Goal: Obtain resource: Download file/media

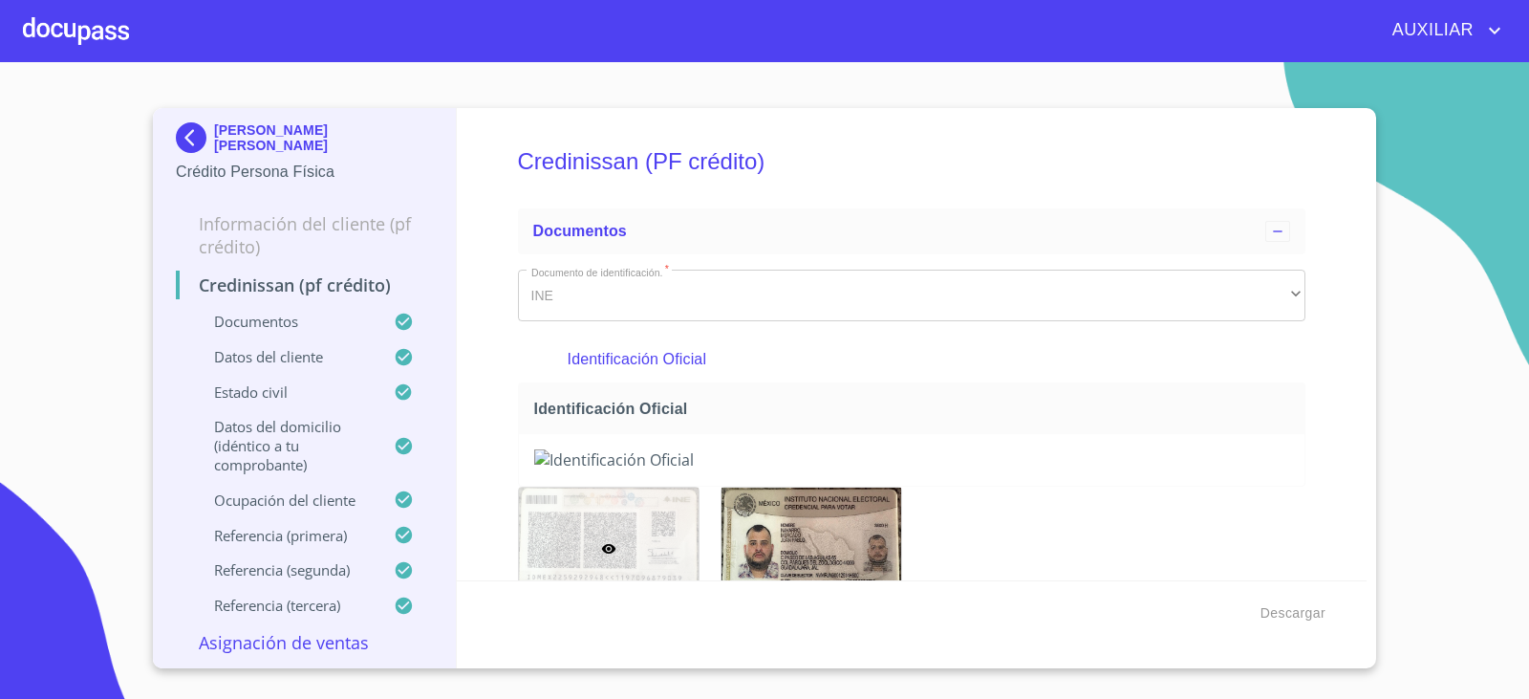
click at [198, 140] on img at bounding box center [195, 137] width 38 height 31
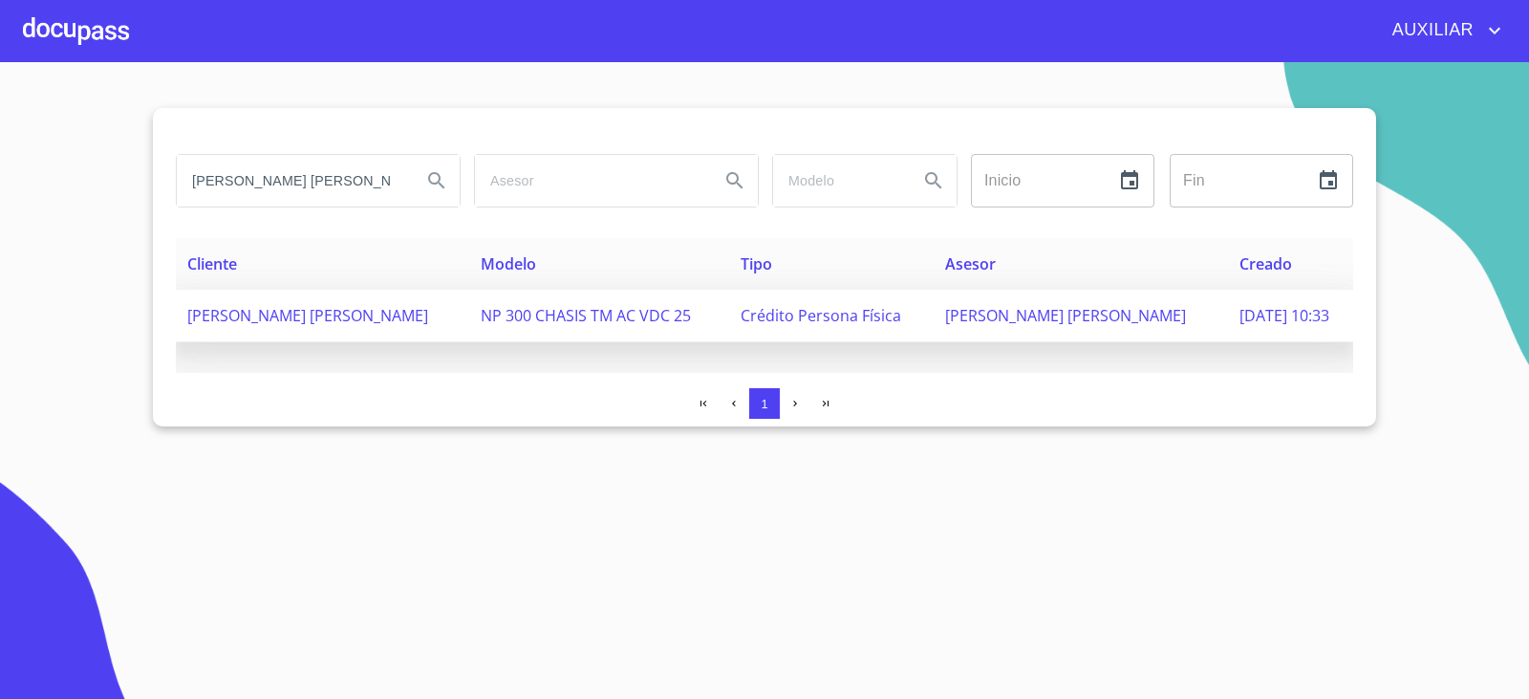
scroll to position [0, 37]
drag, startPoint x: 194, startPoint y: 173, endPoint x: 681, endPoint y: 336, distance: 514.1
click at [678, 335] on div "[PERSON_NAME] [PERSON_NAME] Inicio ​ Fin ​ Cliente Modelo Tipo Asesor Creado [P…" at bounding box center [764, 267] width 1223 height 318
paste input "[PERSON_NAME] [PERSON_NAME]"
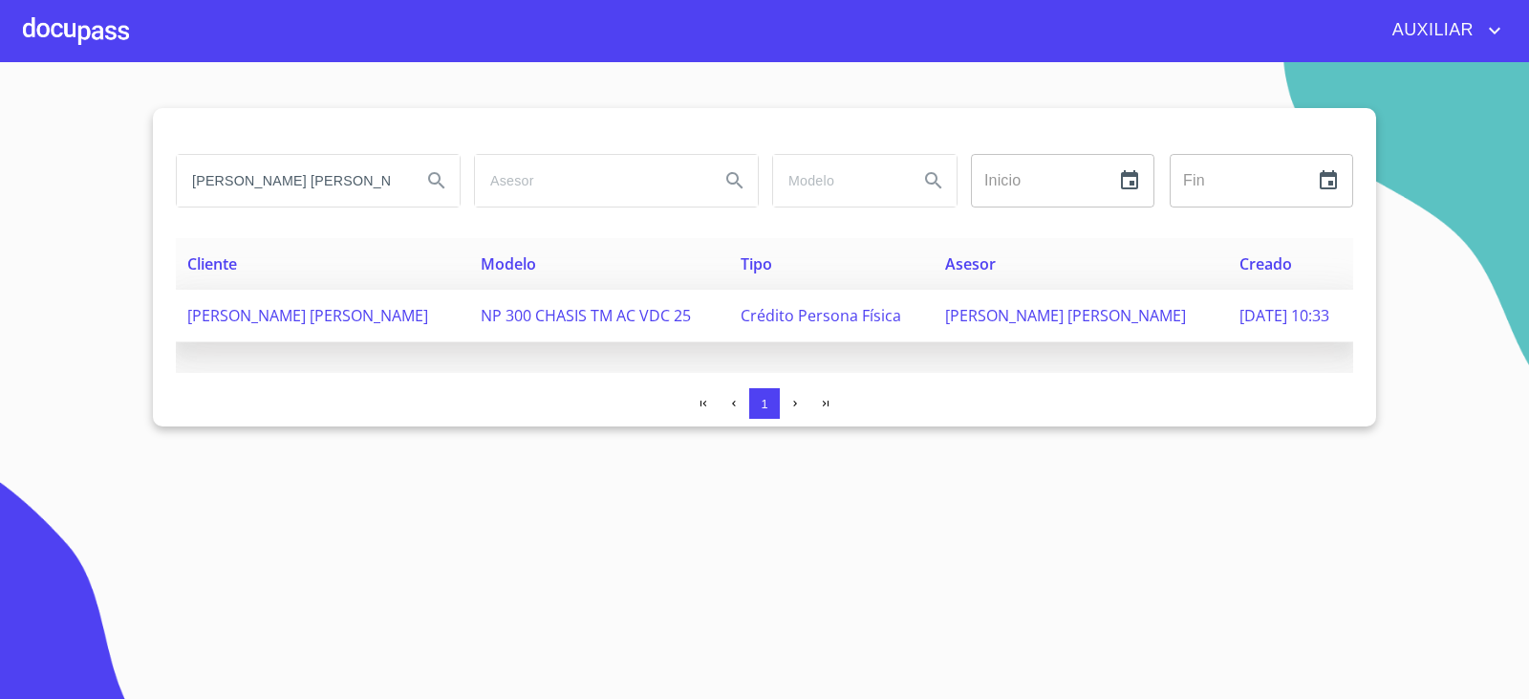
scroll to position [0, 48]
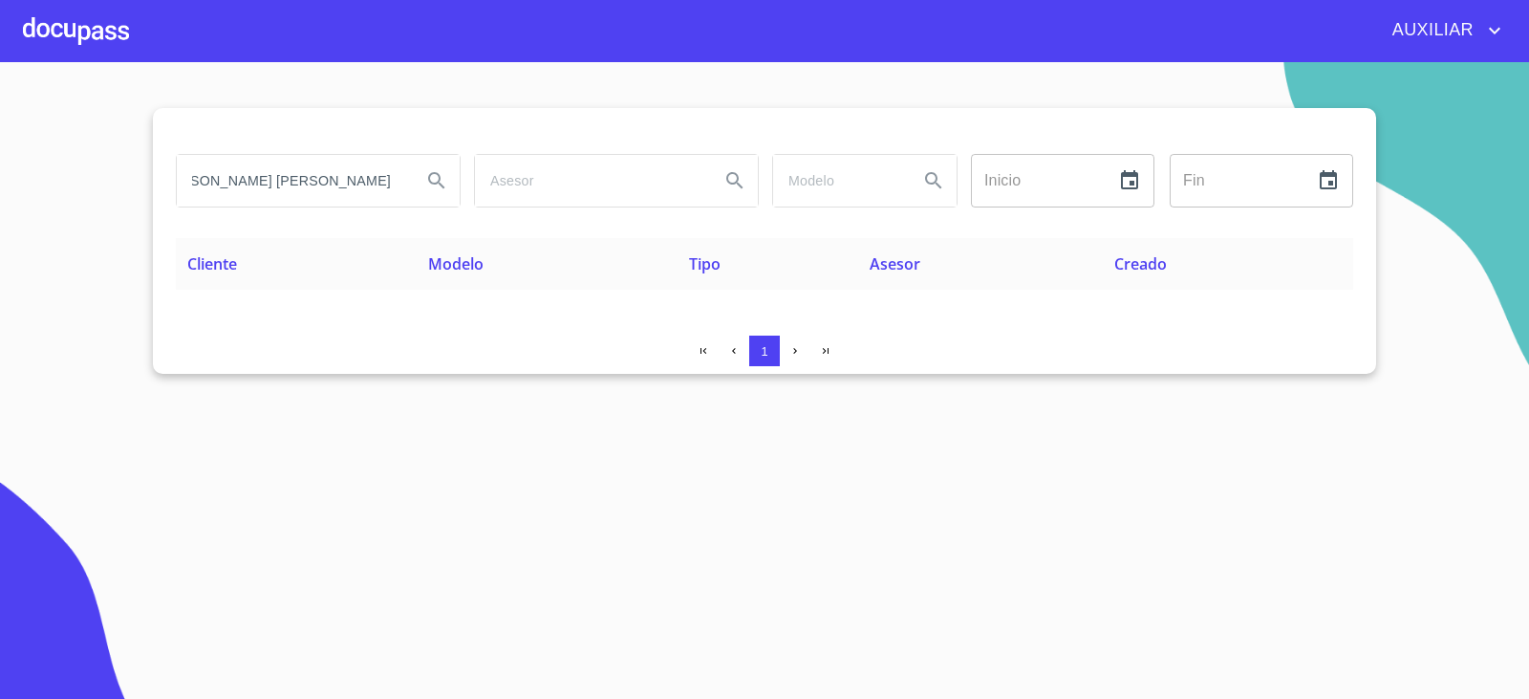
click at [298, 177] on input "[PERSON_NAME] [PERSON_NAME]" at bounding box center [291, 181] width 229 height 52
drag, startPoint x: 254, startPoint y: 178, endPoint x: 438, endPoint y: 227, distance: 189.9
click at [438, 227] on div "[PERSON_NAME] [PERSON_NAME] Inicio ​ Fin ​" at bounding box center [764, 192] width 1177 height 92
type input "[PERSON_NAME]"
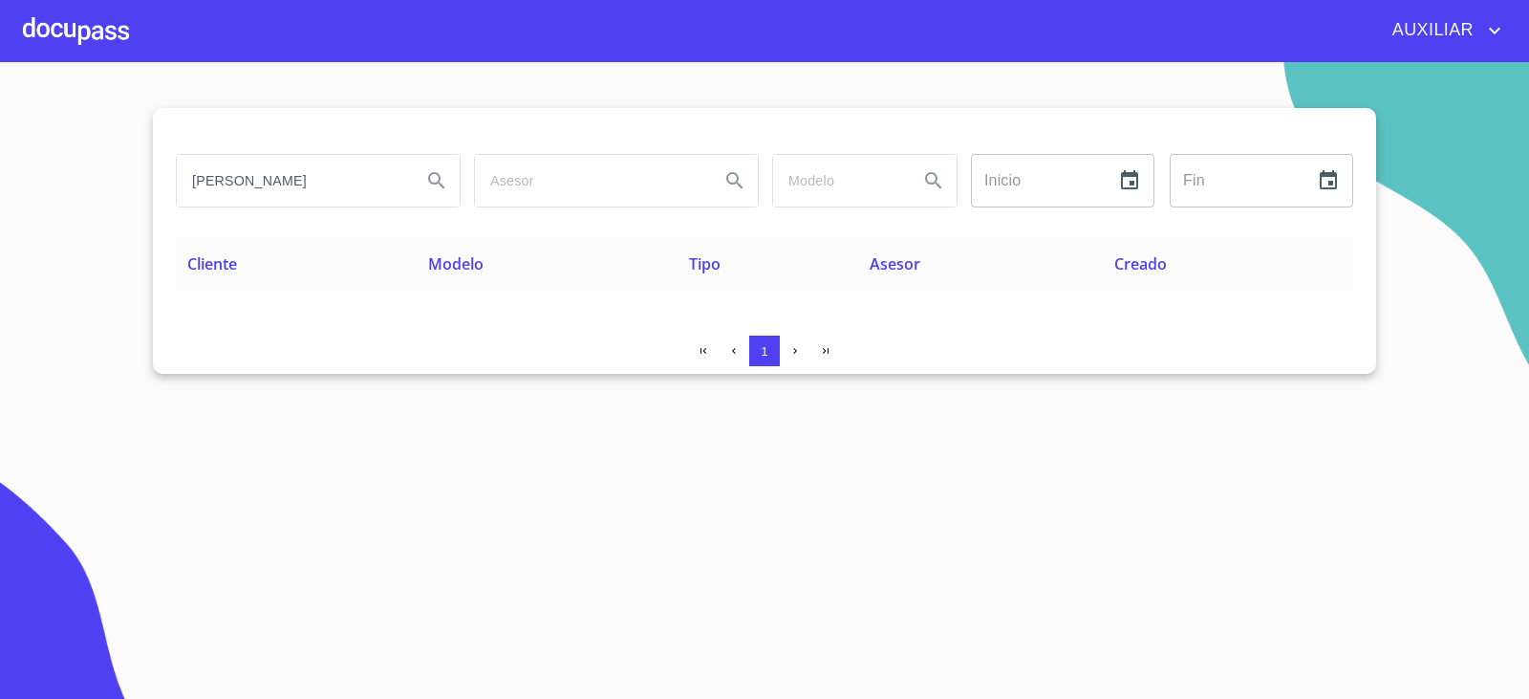
drag, startPoint x: 335, startPoint y: 171, endPoint x: 82, endPoint y: 231, distance: 260.3
click at [82, 231] on section "[PERSON_NAME] ​ Fin ​ Cliente Modelo Tipo Asesor Creado 1" at bounding box center [764, 380] width 1529 height 637
type input "[PERSON_NAME]"
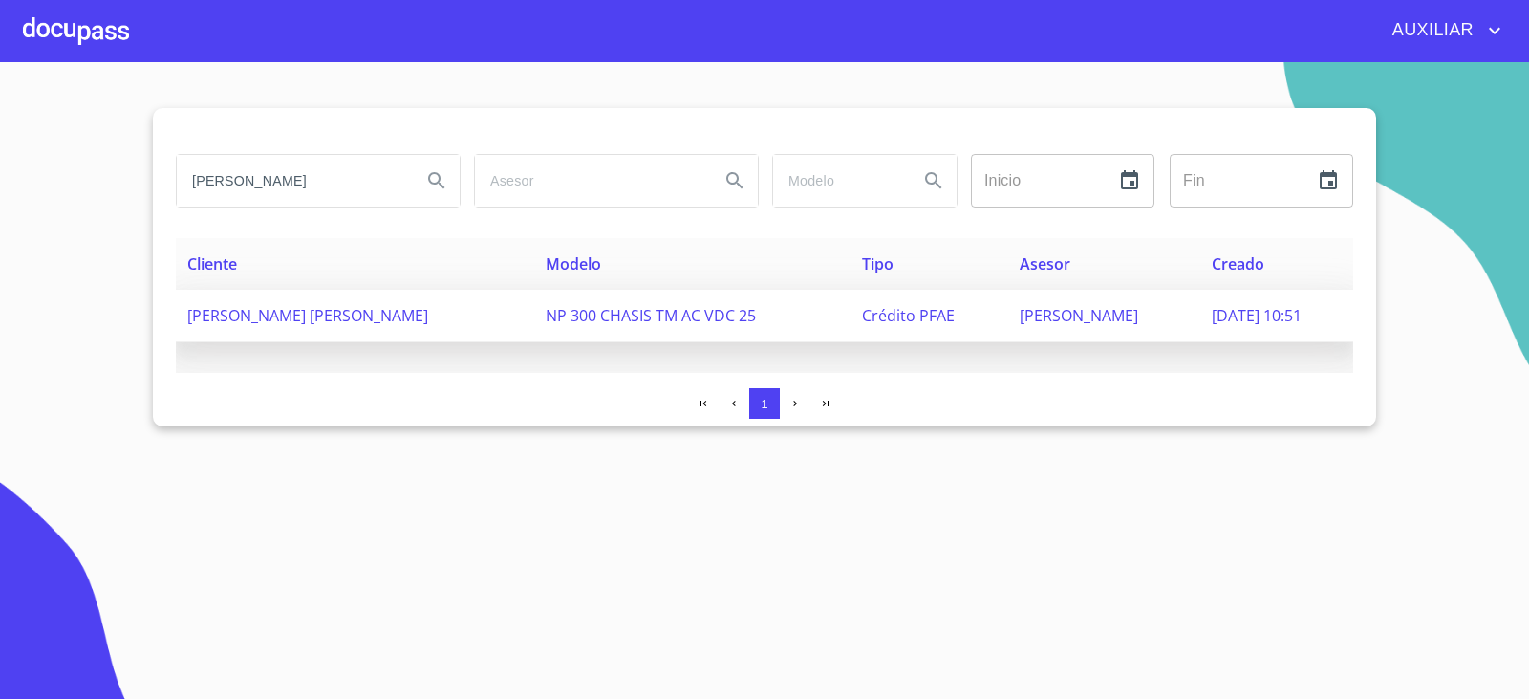
click at [241, 311] on span "[PERSON_NAME] [PERSON_NAME]" at bounding box center [307, 315] width 241 height 21
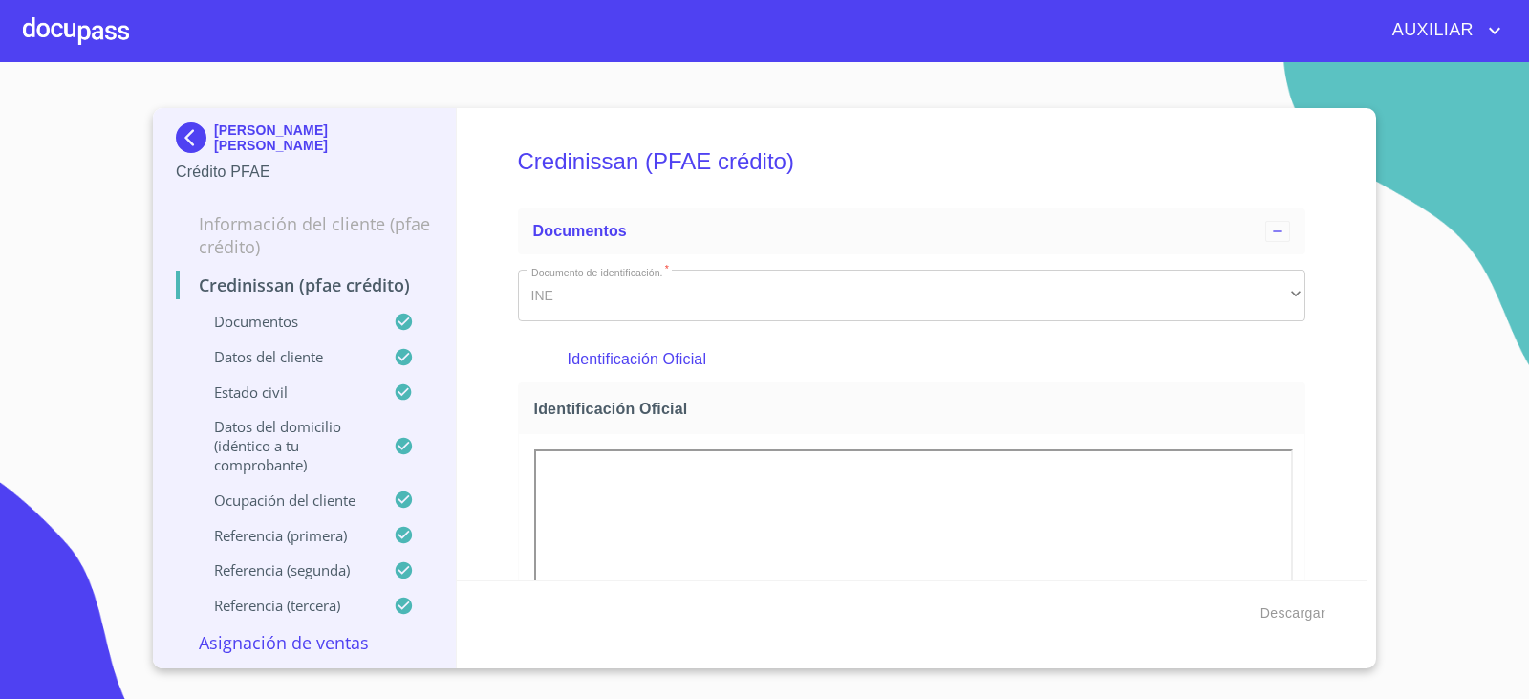
click at [1335, 618] on div "Descargar" at bounding box center [912, 612] width 911 height 65
click at [1325, 617] on button "Descargar" at bounding box center [1293, 612] width 80 height 35
